Goal: Task Accomplishment & Management: Complete application form

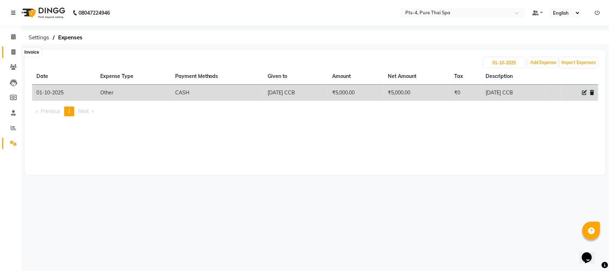
click at [11, 51] on icon at bounding box center [13, 51] width 4 height 5
select select "service"
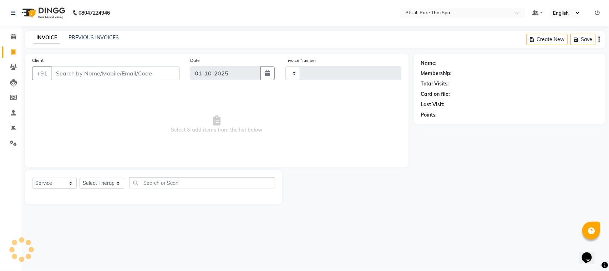
type input "131"
select select "9046"
click at [79, 74] on input "Client" at bounding box center [115, 73] width 129 height 14
type input "9741977988"
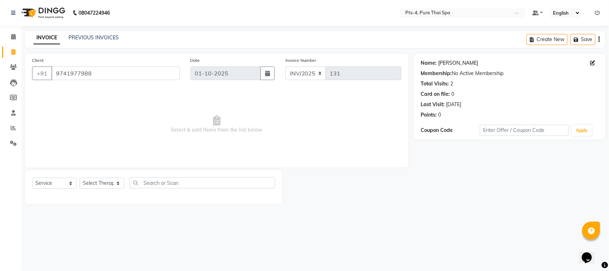
click at [450, 63] on link "[PERSON_NAME]" at bounding box center [459, 62] width 40 height 7
click at [83, 184] on select "Select Therapist AMY NE ANU anyone Ashish kumar BELLA Candy FON HONEY JIYA kris…" at bounding box center [102, 182] width 45 height 11
select select "83035"
click at [80, 177] on select "Select Therapist AMY NE ANU anyone Ashish kumar BELLA Candy FON HONEY JIYA kris…" at bounding box center [102, 182] width 45 height 11
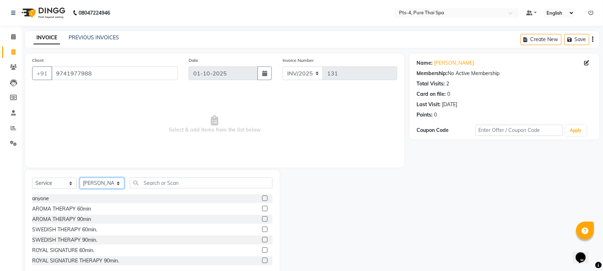
scroll to position [45, 0]
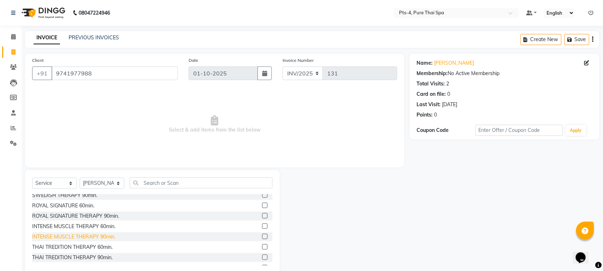
click at [70, 236] on div "INTENSE MUSCLE THERAPY 90min." at bounding box center [73, 236] width 83 height 7
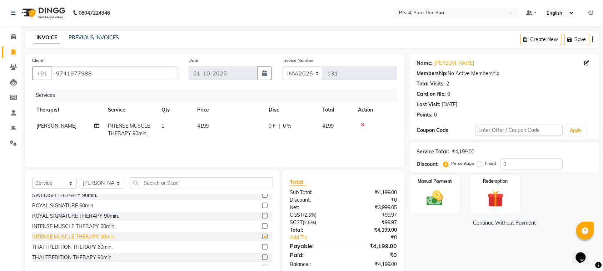
checkbox input "false"
drag, startPoint x: 478, startPoint y: 164, endPoint x: 484, endPoint y: 163, distance: 5.8
click at [485, 163] on label "Fixed" at bounding box center [490, 163] width 11 height 6
click at [479, 163] on input "Fixed" at bounding box center [480, 163] width 5 height 5
radio input "true"
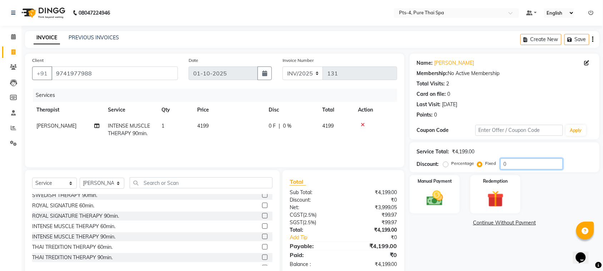
click at [522, 164] on input "0" at bounding box center [531, 163] width 62 height 11
type input "499"
click at [430, 197] on img at bounding box center [435, 198] width 28 height 20
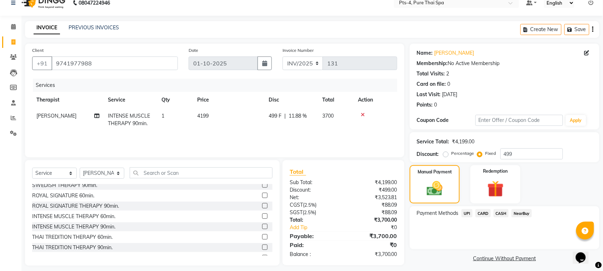
scroll to position [15, 0]
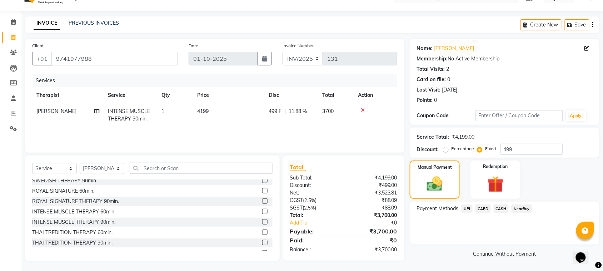
click at [467, 208] on span "UPI" at bounding box center [466, 208] width 11 height 8
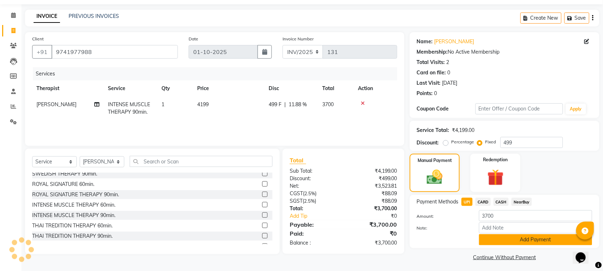
scroll to position [24, 0]
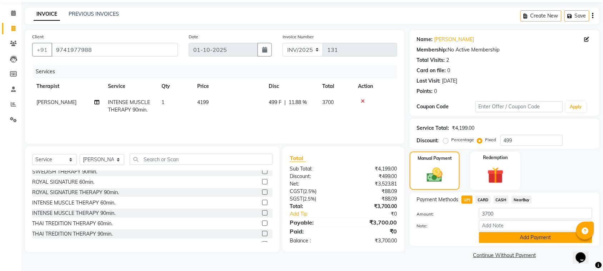
click at [511, 240] on button "Add Payment" at bounding box center [535, 237] width 113 height 11
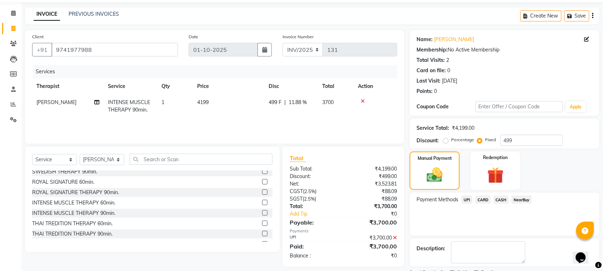
scroll to position [54, 0]
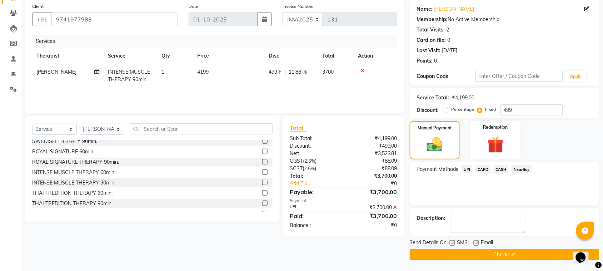
click at [476, 243] on label at bounding box center [475, 242] width 5 height 5
click at [476, 243] on input "checkbox" at bounding box center [475, 243] width 5 height 5
checkbox input "false"
click at [452, 240] on label at bounding box center [451, 242] width 5 height 5
click at [452, 241] on input "checkbox" at bounding box center [451, 243] width 5 height 5
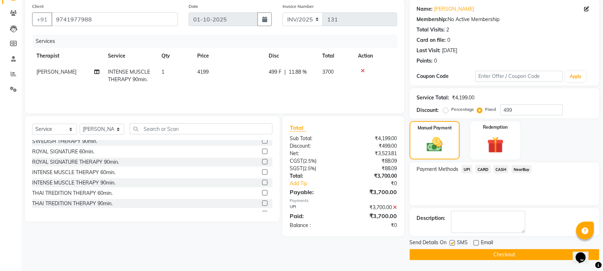
checkbox input "false"
click at [459, 256] on button "Checkout" at bounding box center [504, 254] width 190 height 11
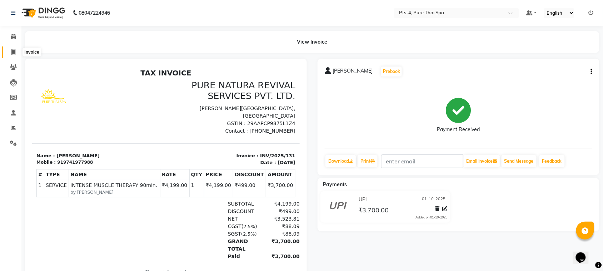
click at [8, 51] on span at bounding box center [13, 52] width 12 height 8
select select "service"
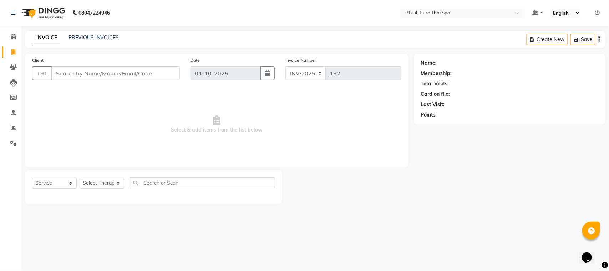
click at [88, 72] on input "Client" at bounding box center [115, 73] width 129 height 14
click at [99, 70] on input "Client" at bounding box center [115, 73] width 129 height 14
paste input "7899286286"
type input "7899286286"
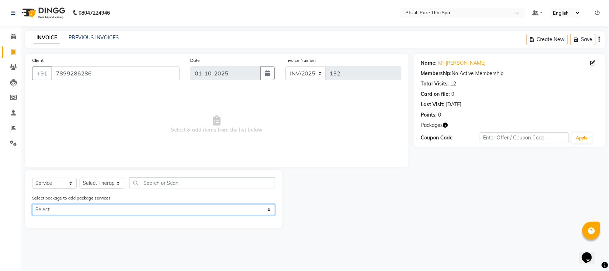
click at [58, 210] on select "Select PTS PACKAGE (5K) 4 SERVICES PTS PACKAGE (5K) 4 SERVICES" at bounding box center [153, 209] width 243 height 11
select select "1: Object"
click at [32, 204] on select "Select PTS PACKAGE (5K) 4 SERVICES PTS PACKAGE (5K) 4 SERVICES" at bounding box center [153, 209] width 243 height 11
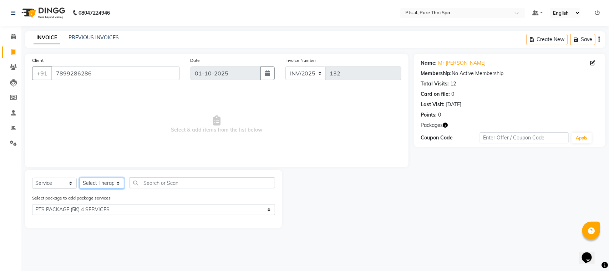
click at [95, 185] on select "Select Therapist AMY NE ANU anyone Ashish kumar BELLA Candy FON HONEY JIYA kris…" at bounding box center [102, 182] width 45 height 11
select select "52901"
click at [80, 177] on select "Select Therapist AMY NE ANU anyone Ashish kumar BELLA Candy FON HONEY JIYA kris…" at bounding box center [102, 182] width 45 height 11
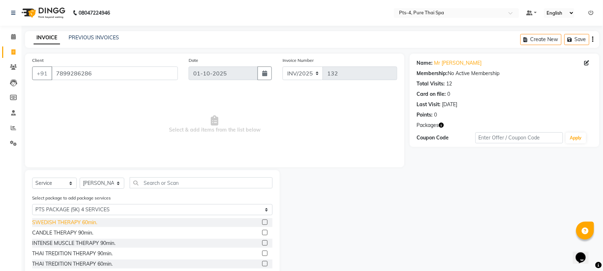
click at [58, 220] on div "SWEDISH THERAPY 60min." at bounding box center [64, 221] width 65 height 7
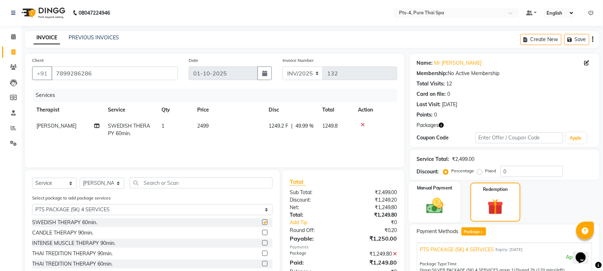
checkbox input "false"
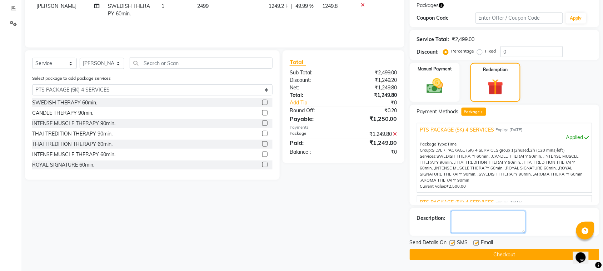
click at [474, 222] on textarea at bounding box center [488, 222] width 74 height 22
type textarea "526"
click at [477, 242] on label at bounding box center [475, 242] width 5 height 5
click at [477, 242] on input "checkbox" at bounding box center [475, 243] width 5 height 5
checkbox input "false"
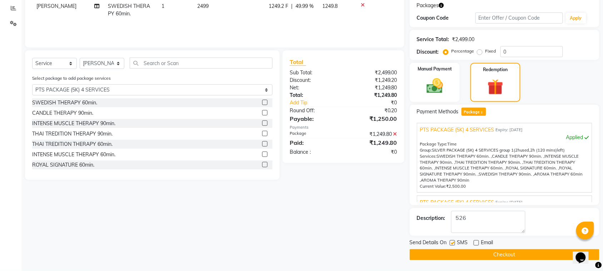
click at [452, 243] on label at bounding box center [451, 242] width 5 height 5
click at [452, 243] on input "checkbox" at bounding box center [451, 243] width 5 height 5
checkbox input "false"
click at [455, 260] on main "INVOICE PREVIOUS INVOICES Create New Save Client +91 7899286286 Date 01-10-2025…" at bounding box center [311, 90] width 581 height 359
click at [458, 255] on button "Checkout" at bounding box center [504, 254] width 190 height 11
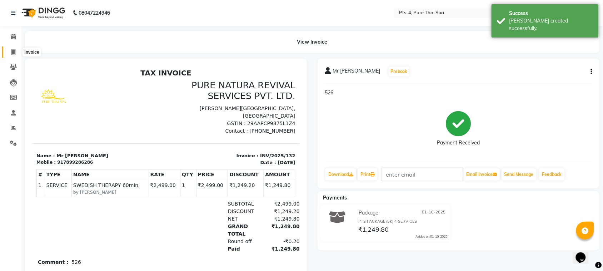
click at [12, 49] on span at bounding box center [13, 52] width 12 height 8
select select "service"
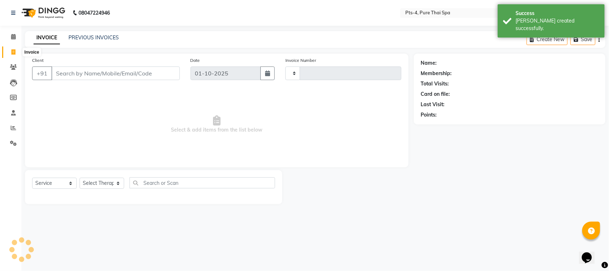
type input "133"
select select "9046"
click at [82, 40] on link "PREVIOUS INVOICES" at bounding box center [94, 37] width 50 height 6
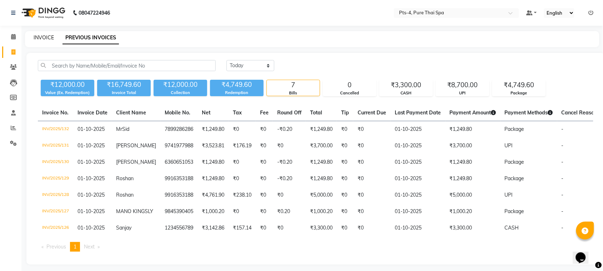
click at [42, 35] on link "INVOICE" at bounding box center [44, 37] width 20 height 6
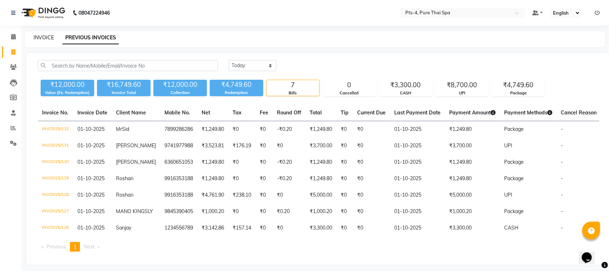
select select "service"
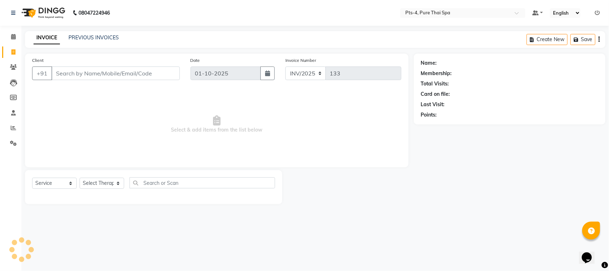
click at [67, 74] on input "Client" at bounding box center [115, 73] width 129 height 14
type input "9980476507"
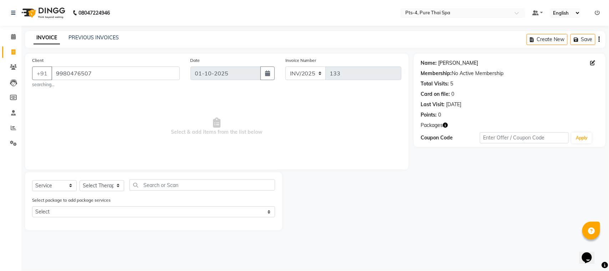
click at [444, 59] on link "Nagarj" at bounding box center [459, 62] width 40 height 7
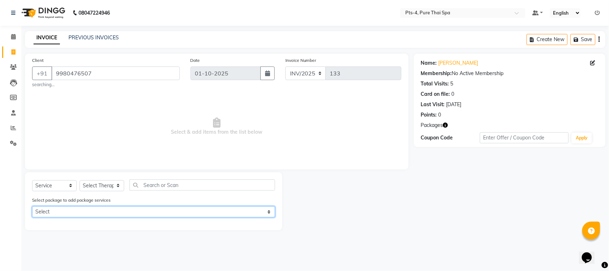
click at [77, 210] on select "Select PTS PACKAGE (5K) 3 SERVICES WITH STEAM" at bounding box center [153, 211] width 243 height 11
select select "1: Object"
click at [32, 206] on select "Select PTS PACKAGE (5K) 3 SERVICES WITH STEAM" at bounding box center [153, 211] width 243 height 11
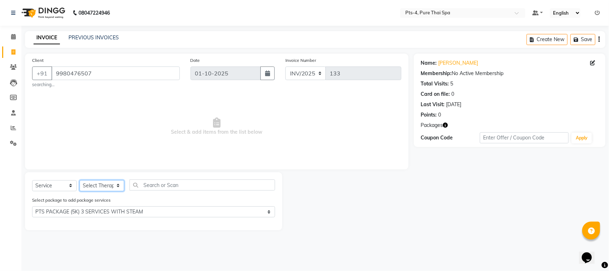
click at [94, 185] on select "Select Therapist AMY NE ANU anyone Ashish kumar BELLA Candy FON HONEY JIYA kris…" at bounding box center [102, 185] width 45 height 11
select select "84268"
click at [80, 180] on select "Select Therapist AMY NE ANU anyone Ashish kumar BELLA Candy FON HONEY JIYA kris…" at bounding box center [102, 185] width 45 height 11
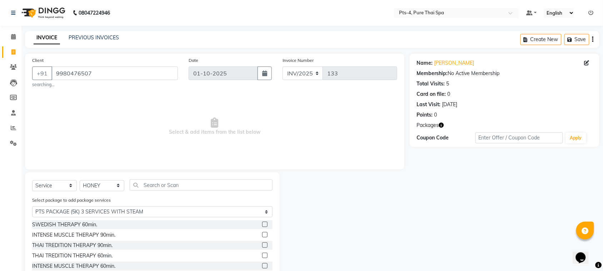
drag, startPoint x: 71, startPoint y: 223, endPoint x: 94, endPoint y: 218, distance: 23.5
click at [72, 222] on div "SWEDISH THERAPY 60min." at bounding box center [64, 224] width 65 height 7
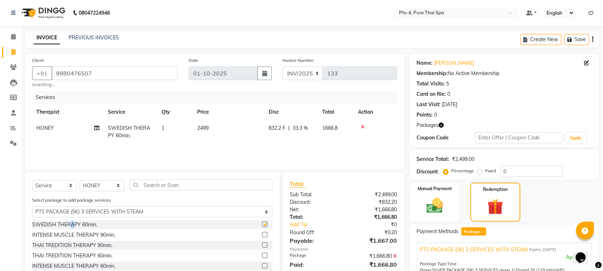
checkbox input "false"
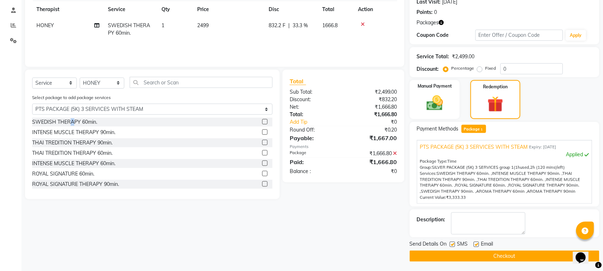
scroll to position [104, 0]
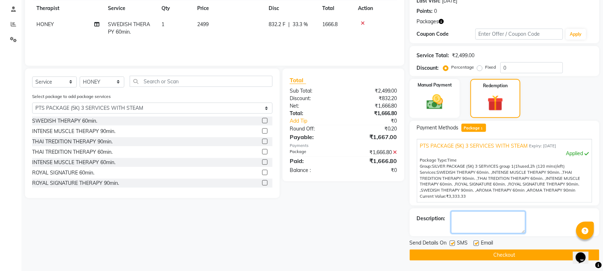
click at [484, 224] on textarea at bounding box center [488, 222] width 74 height 22
type textarea "642"
click at [477, 244] on label at bounding box center [475, 242] width 5 height 5
click at [477, 244] on input "checkbox" at bounding box center [475, 243] width 5 height 5
checkbox input "false"
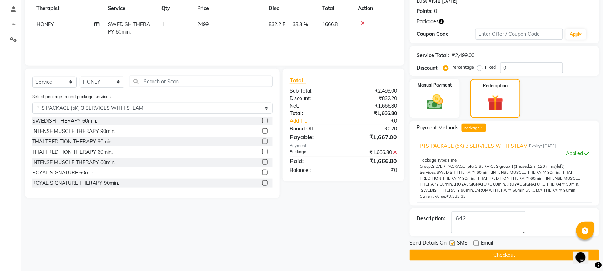
drag, startPoint x: 453, startPoint y: 243, endPoint x: 454, endPoint y: 248, distance: 5.5
click at [453, 243] on label at bounding box center [451, 242] width 5 height 5
click at [453, 243] on input "checkbox" at bounding box center [451, 243] width 5 height 5
checkbox input "false"
click at [462, 253] on button "Checkout" at bounding box center [504, 254] width 190 height 11
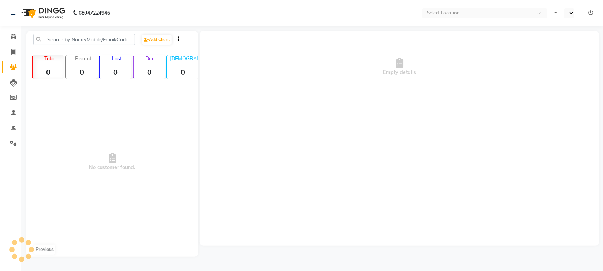
select select "en"
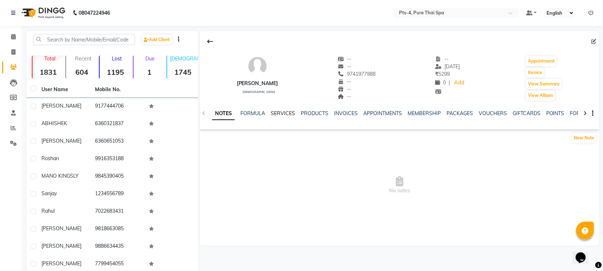
click at [272, 111] on link "SERVICES" at bounding box center [283, 113] width 24 height 6
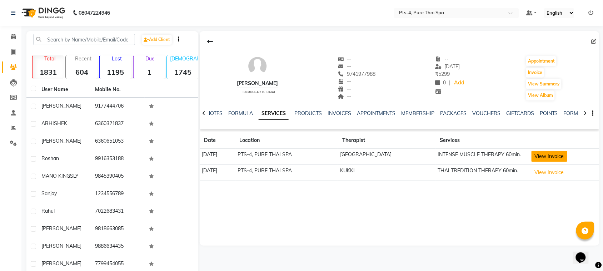
click at [533, 154] on button "View Invoice" at bounding box center [549, 156] width 36 height 11
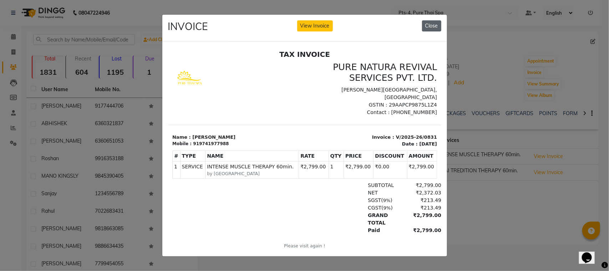
click at [431, 23] on button "Close" at bounding box center [431, 25] width 19 height 11
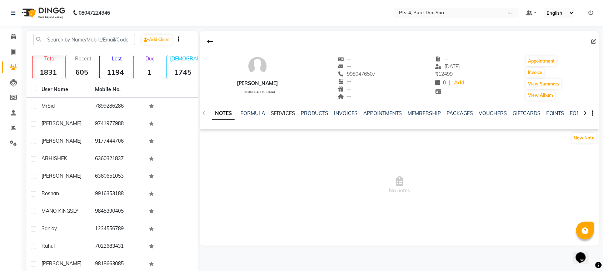
click at [286, 114] on link "SERVICES" at bounding box center [283, 113] width 24 height 6
